Goal: Find specific page/section: Locate a particular part of the current website

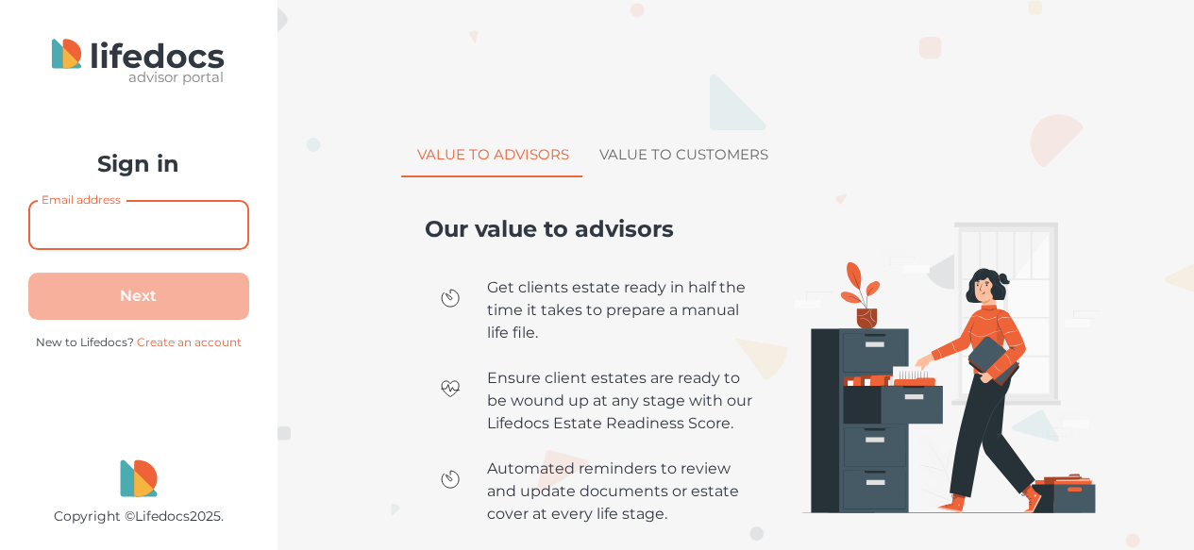
type input "[EMAIL_ADDRESS][DOMAIN_NAME]"
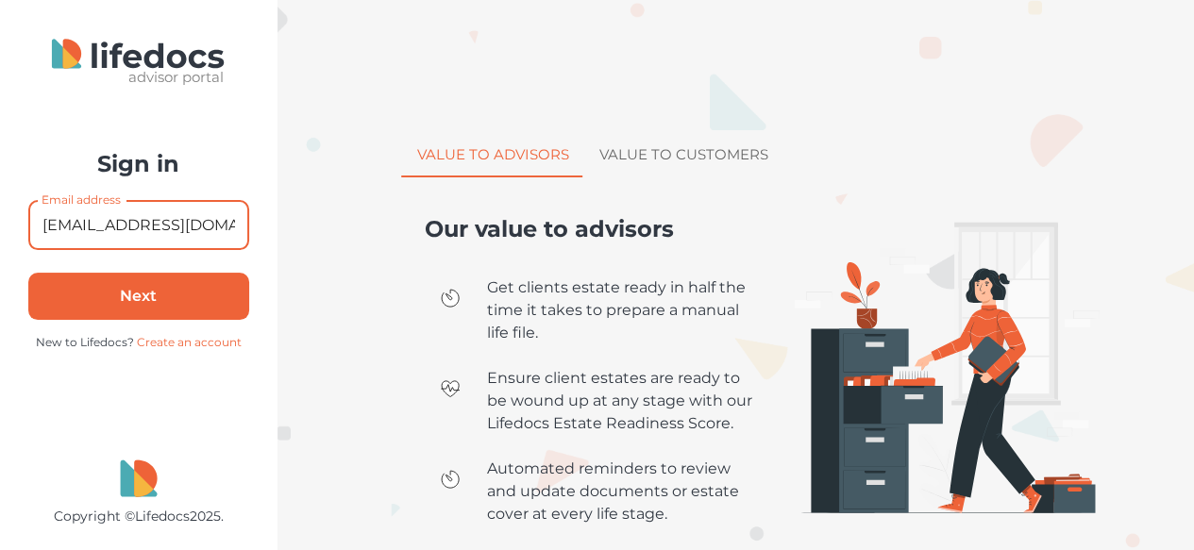
click at [99, 296] on button "Next" at bounding box center [138, 296] width 221 height 47
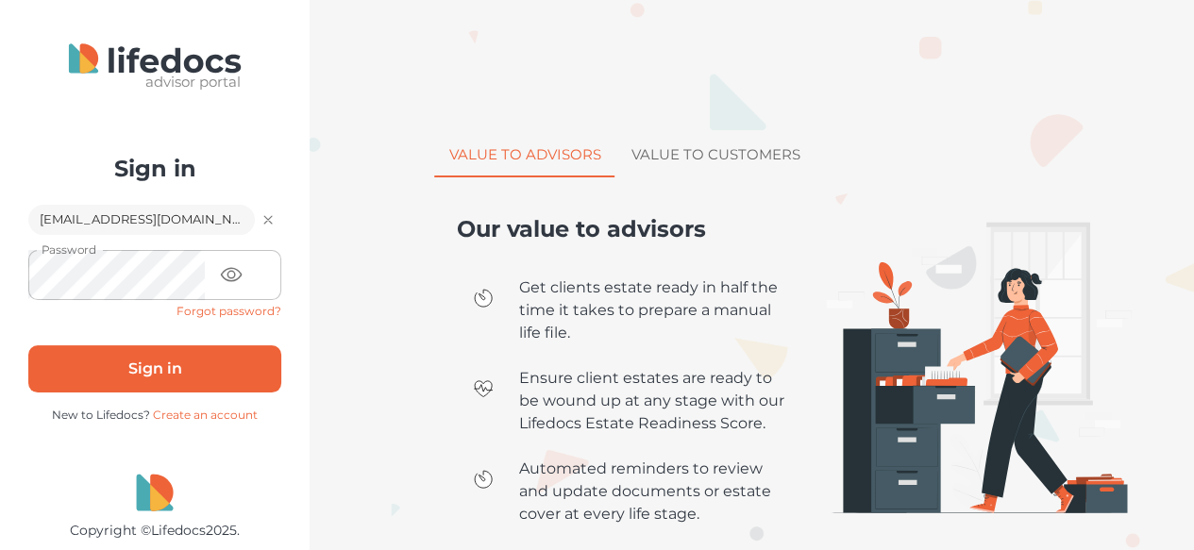
click at [167, 362] on button "Sign in" at bounding box center [154, 369] width 253 height 47
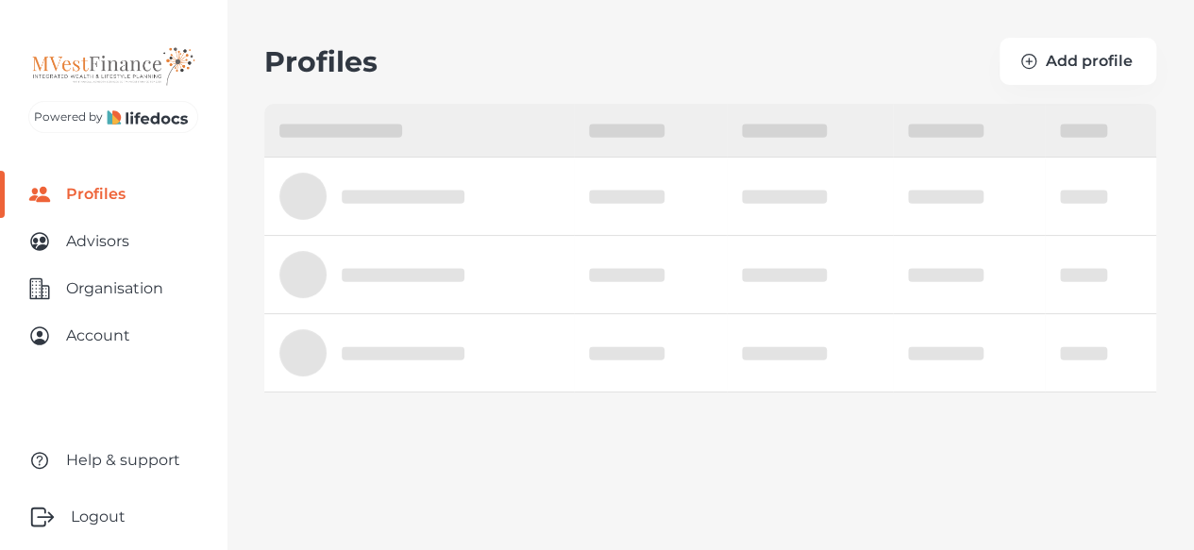
select select "10"
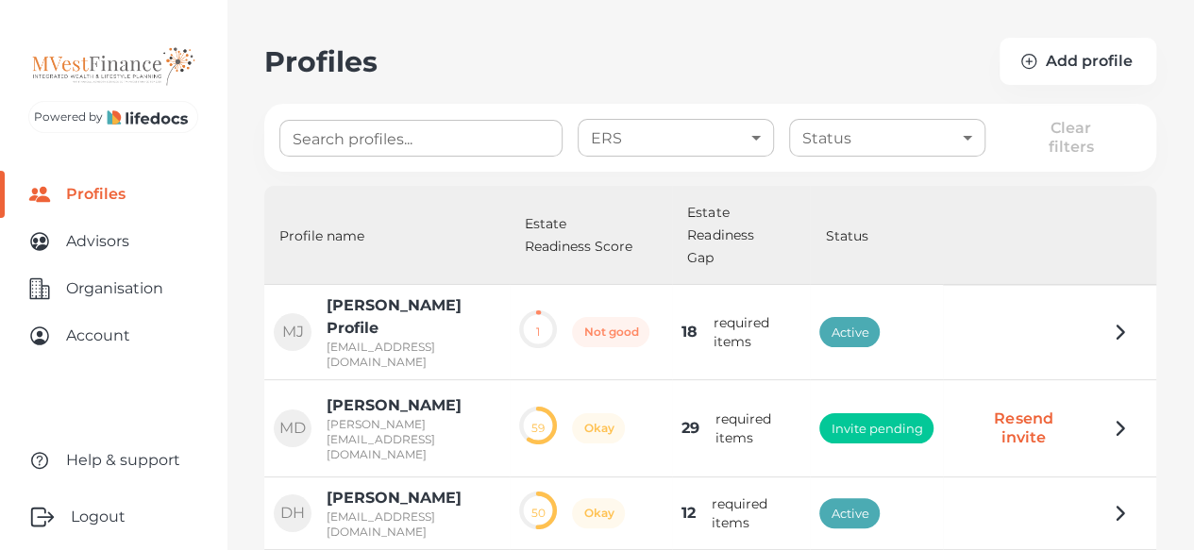
click at [1114, 417] on icon "button" at bounding box center [1120, 428] width 23 height 23
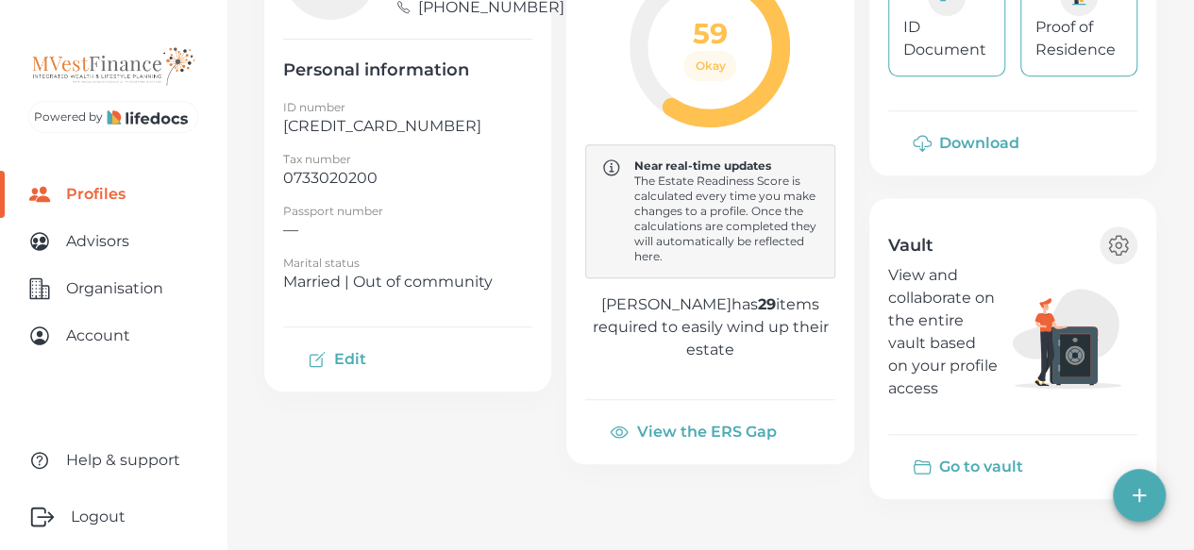
scroll to position [392, 0]
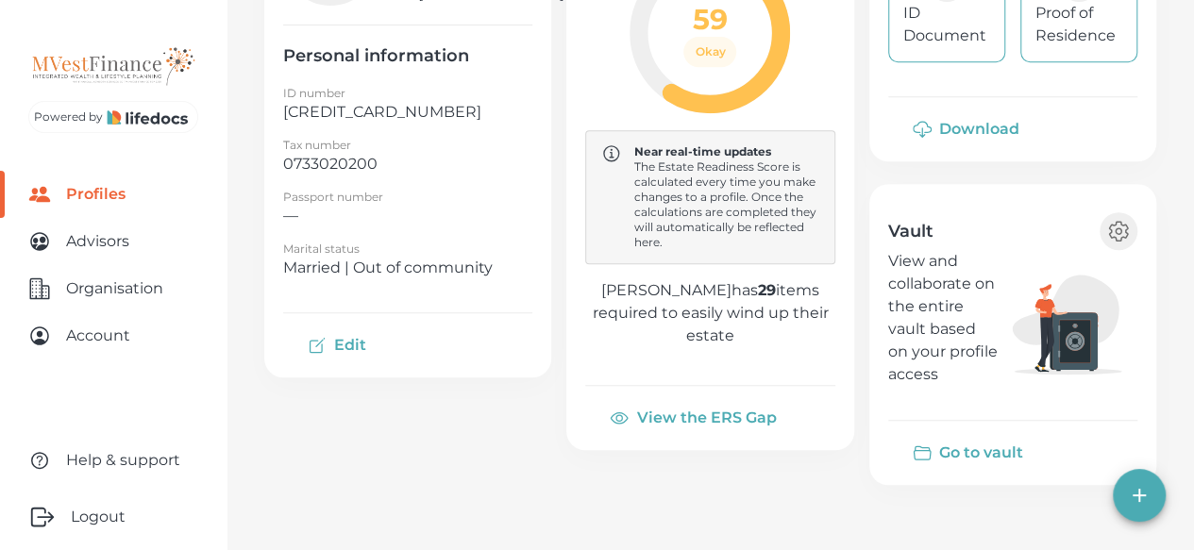
click at [954, 448] on button "Go to vault" at bounding box center [969, 453] width 163 height 45
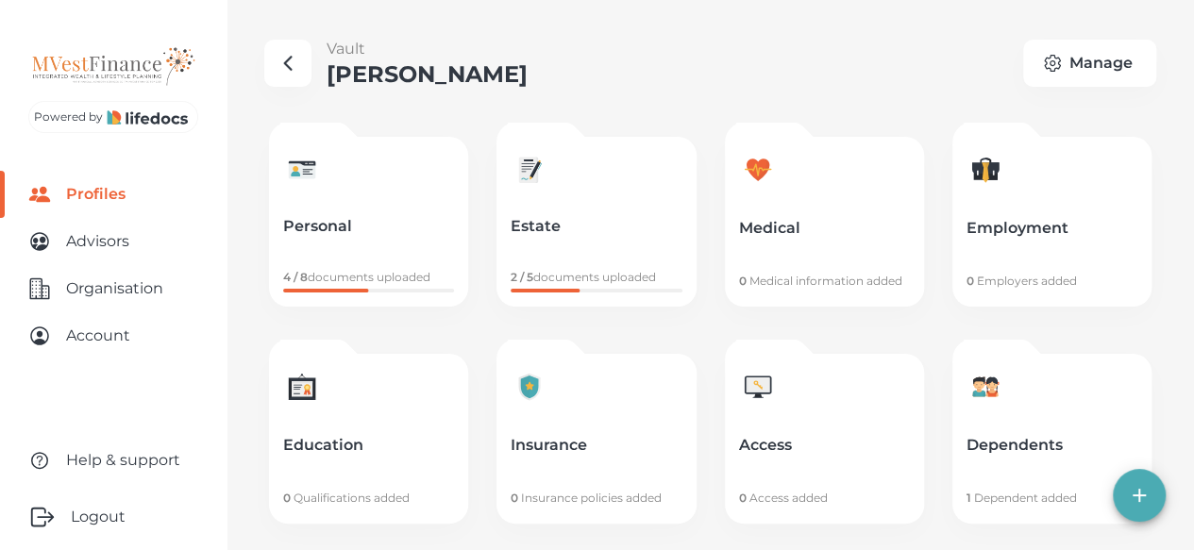
click at [342, 235] on p "Personal" at bounding box center [368, 226] width 171 height 19
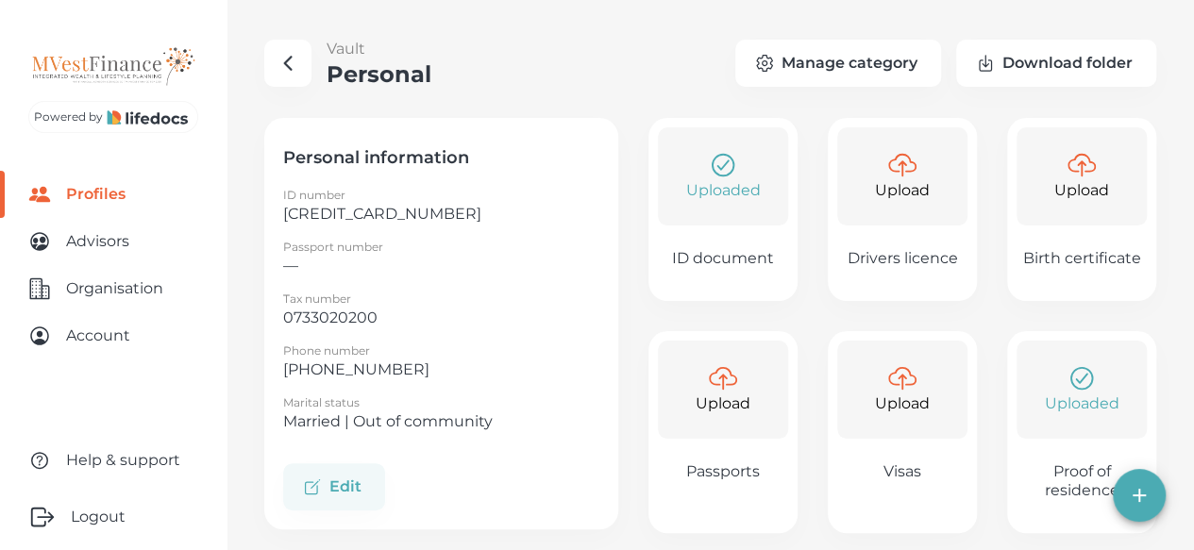
click at [284, 65] on icon "button" at bounding box center [288, 63] width 23 height 23
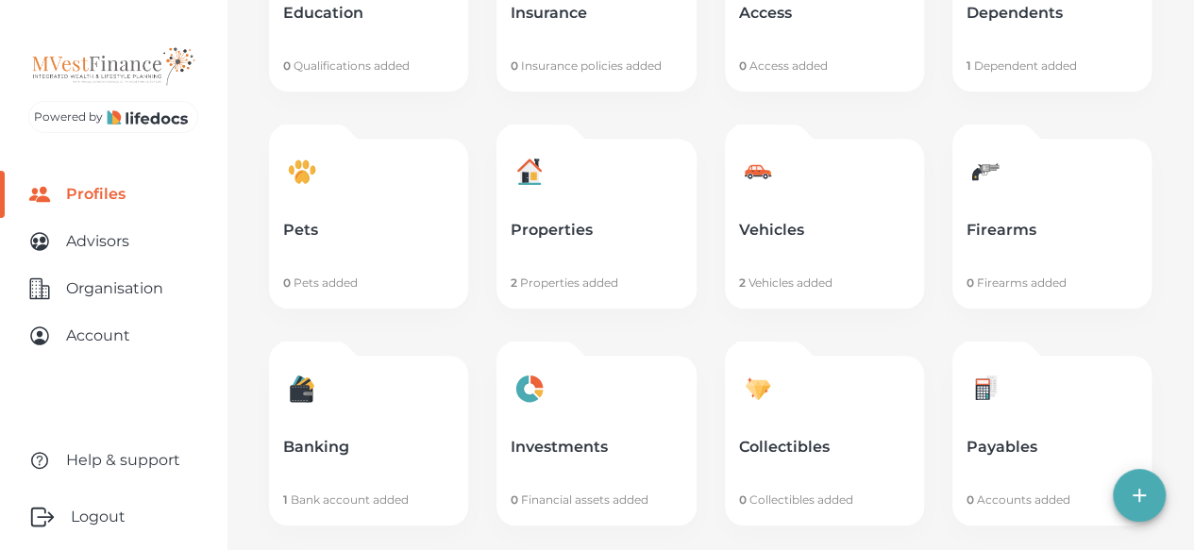
scroll to position [472, 0]
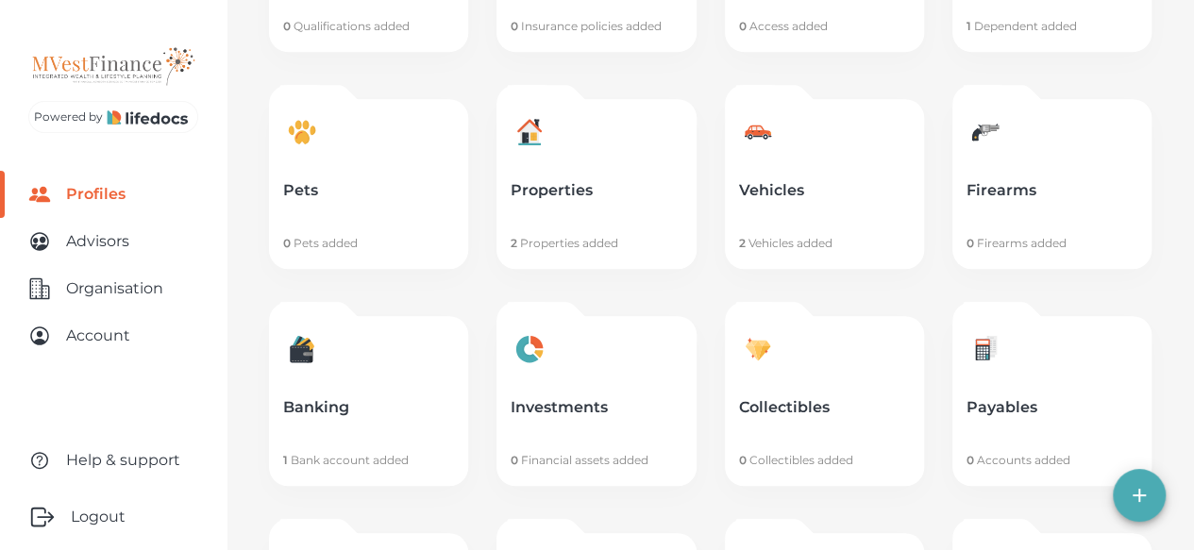
click at [304, 194] on p "Pets" at bounding box center [368, 190] width 171 height 19
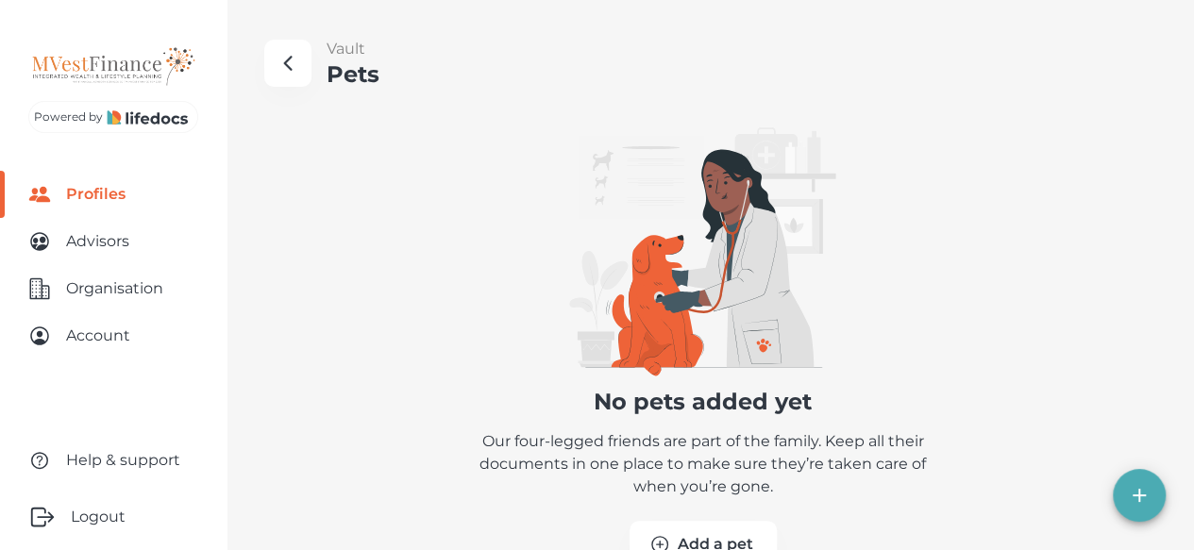
click at [291, 76] on button "button" at bounding box center [287, 63] width 47 height 47
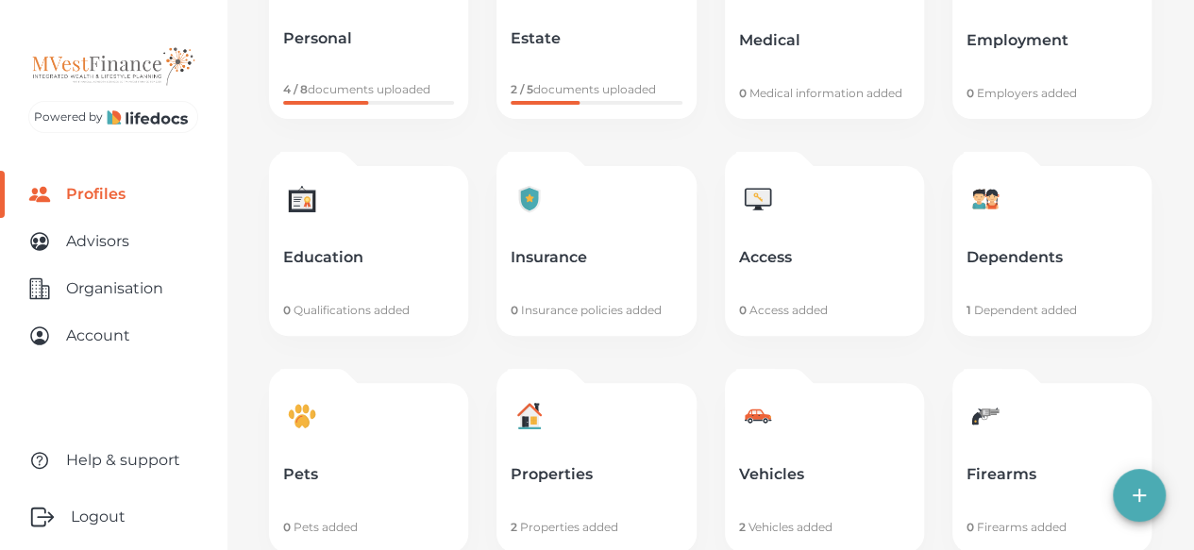
scroll to position [125, 0]
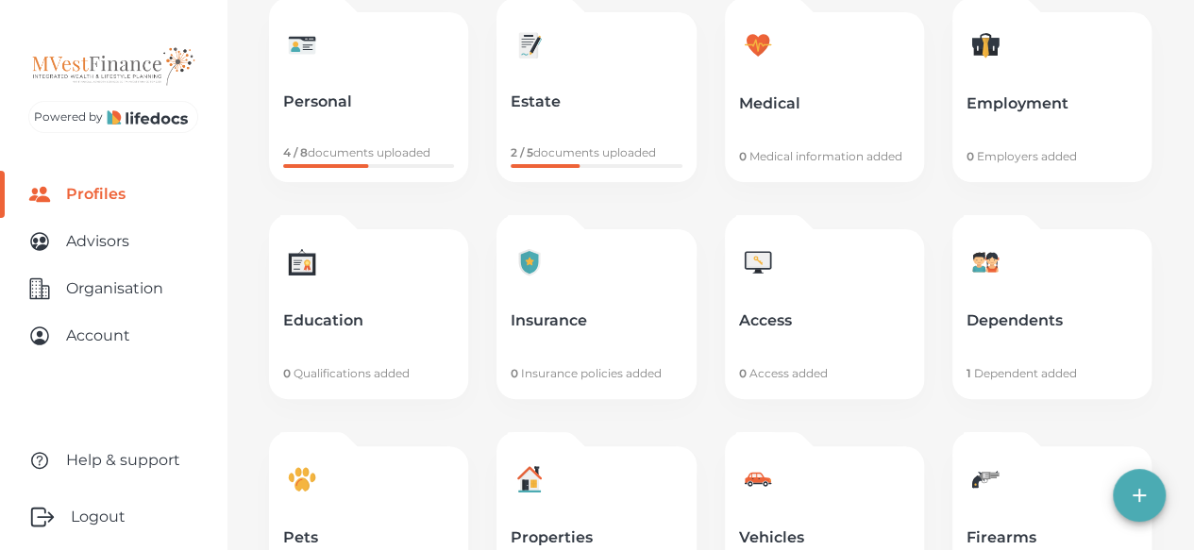
click at [619, 90] on link "Estate 2 / 5 documents uploaded" at bounding box center [596, 97] width 199 height 170
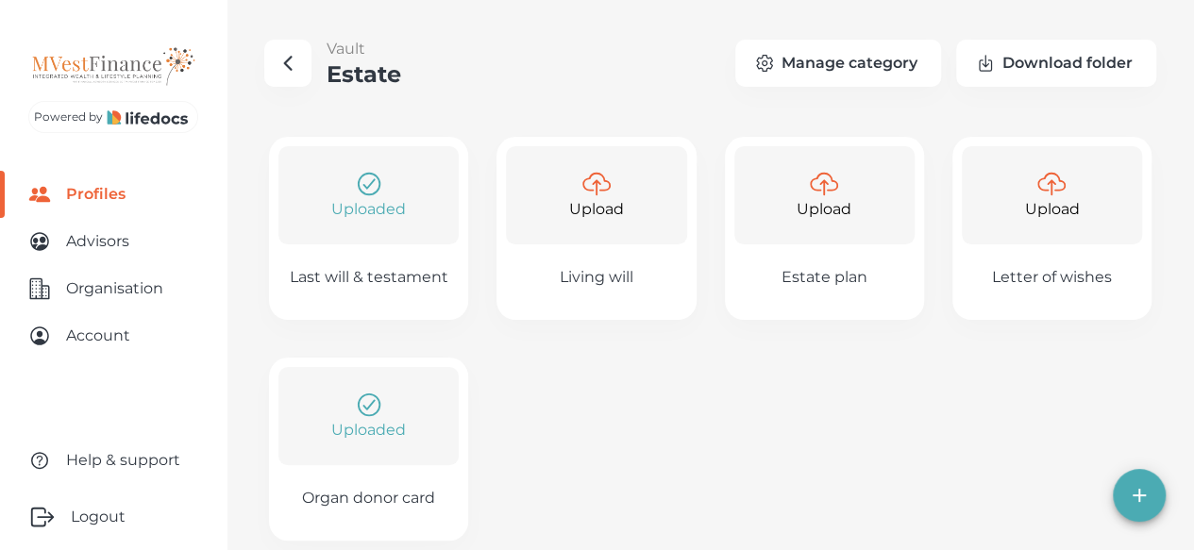
click at [346, 439] on p "Uploaded" at bounding box center [368, 430] width 75 height 23
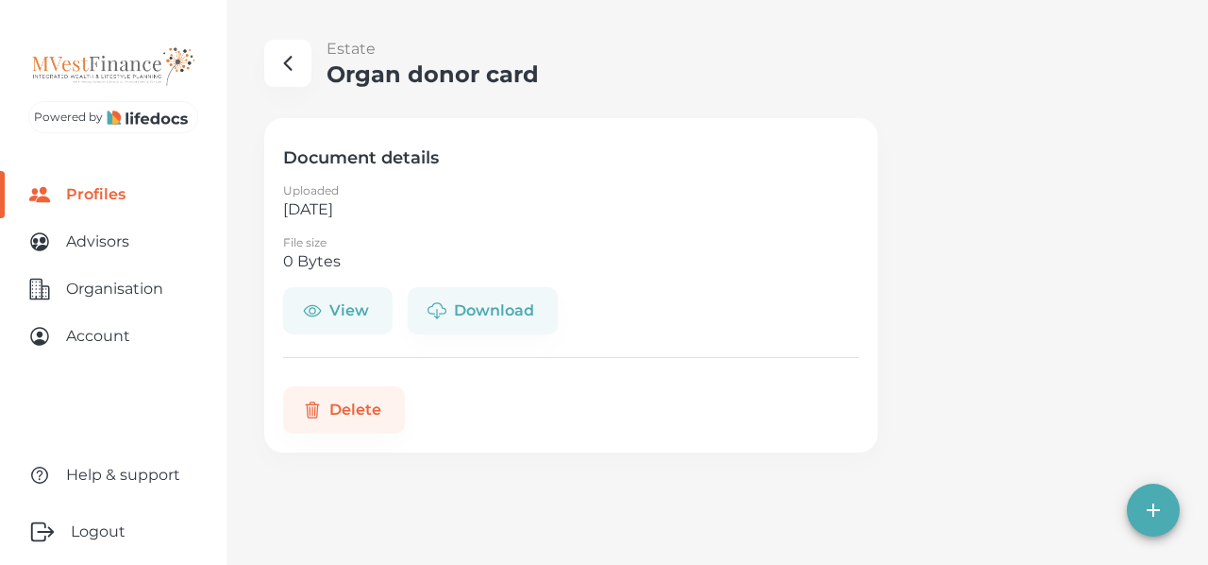
click at [327, 312] on button "View" at bounding box center [338, 310] width 110 height 47
